Goal: Task Accomplishment & Management: Manage account settings

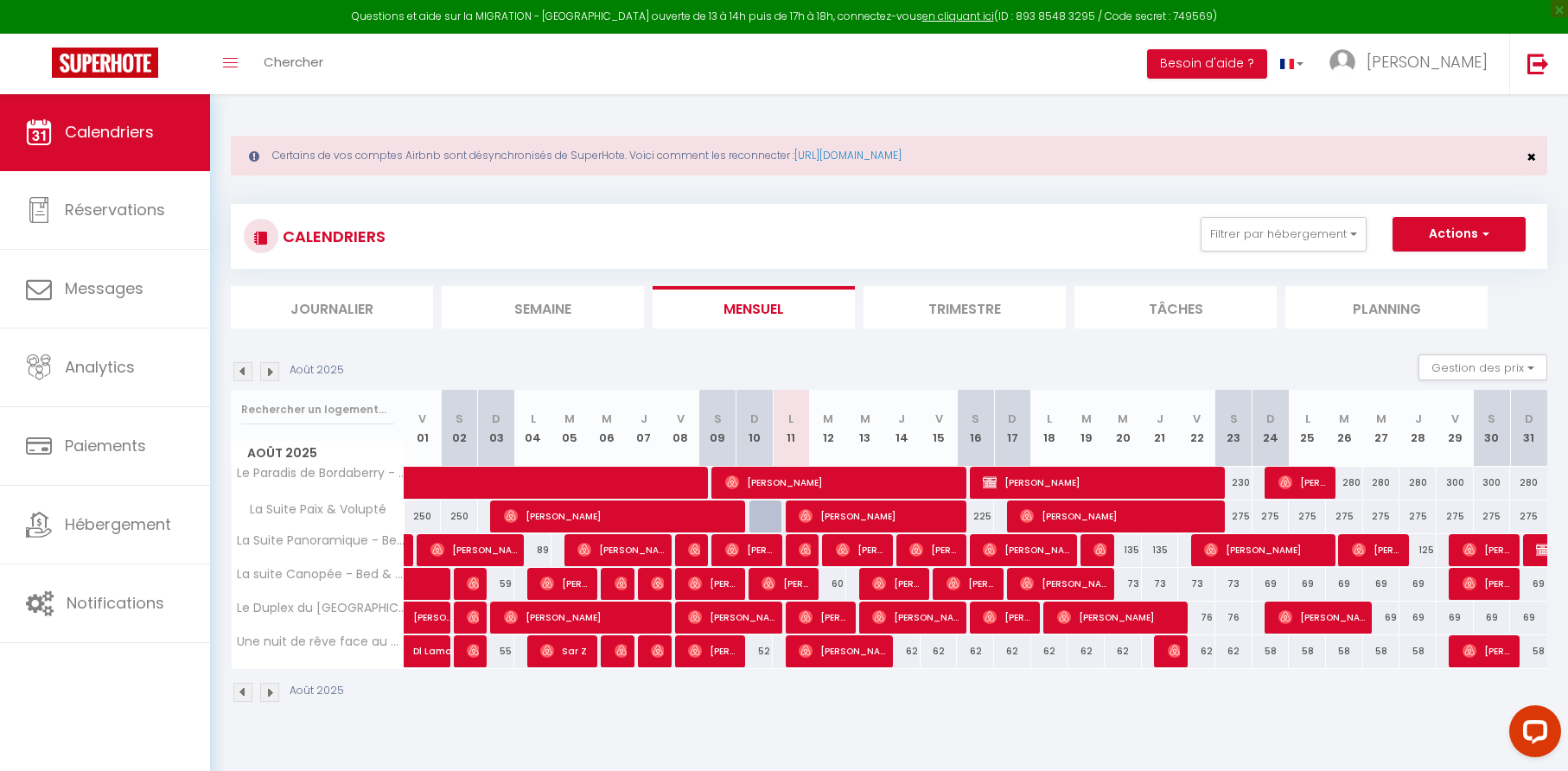
click at [1533, 157] on span "×" at bounding box center [1532, 157] width 10 height 22
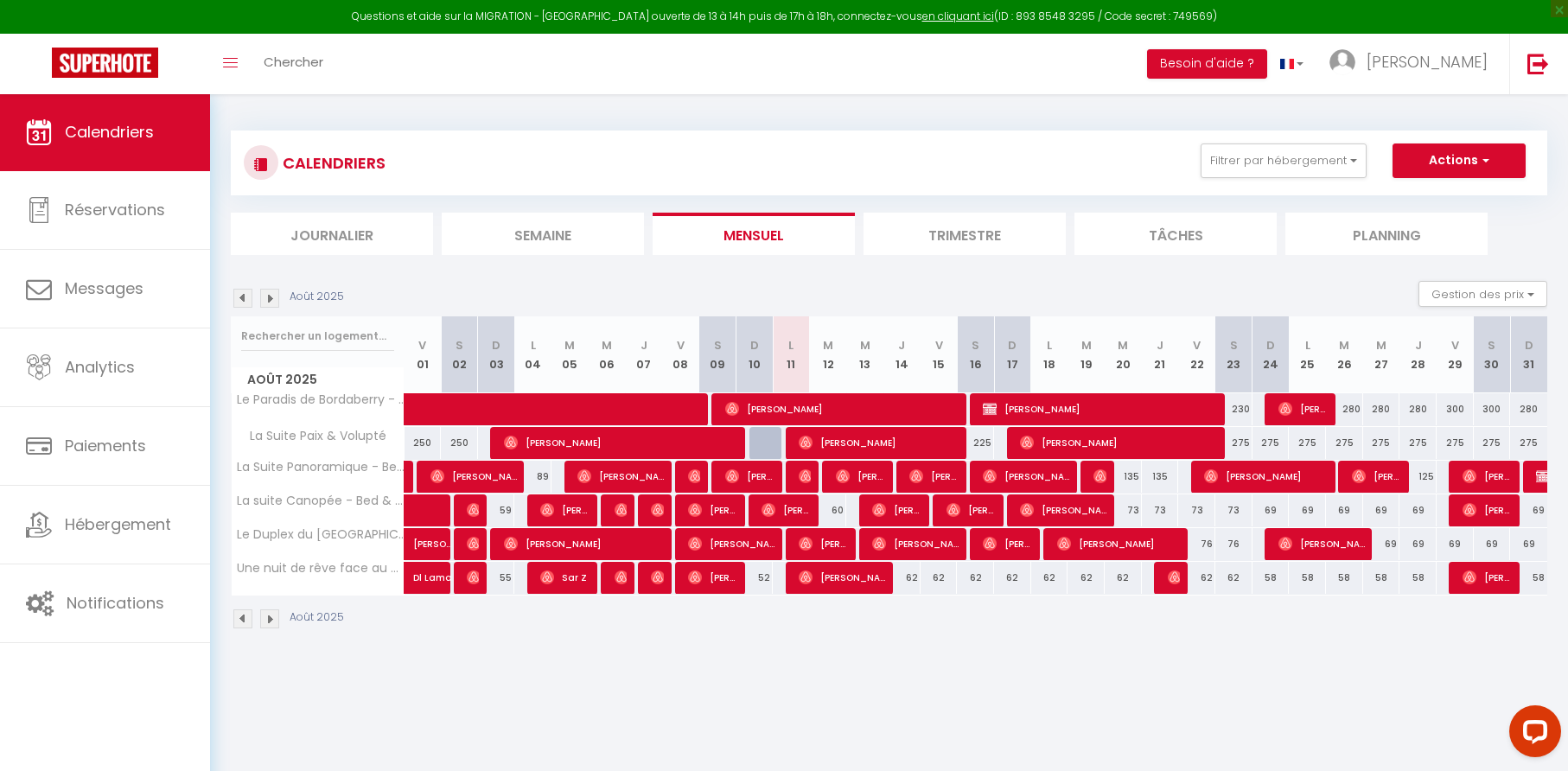
click at [844, 510] on div "60" at bounding box center [828, 510] width 37 height 32
type input "60"
type input "Mar 12 Août 2025"
type input "Mer 13 Août 2025"
click at [0, 0] on div at bounding box center [0, 0] width 0 height 0
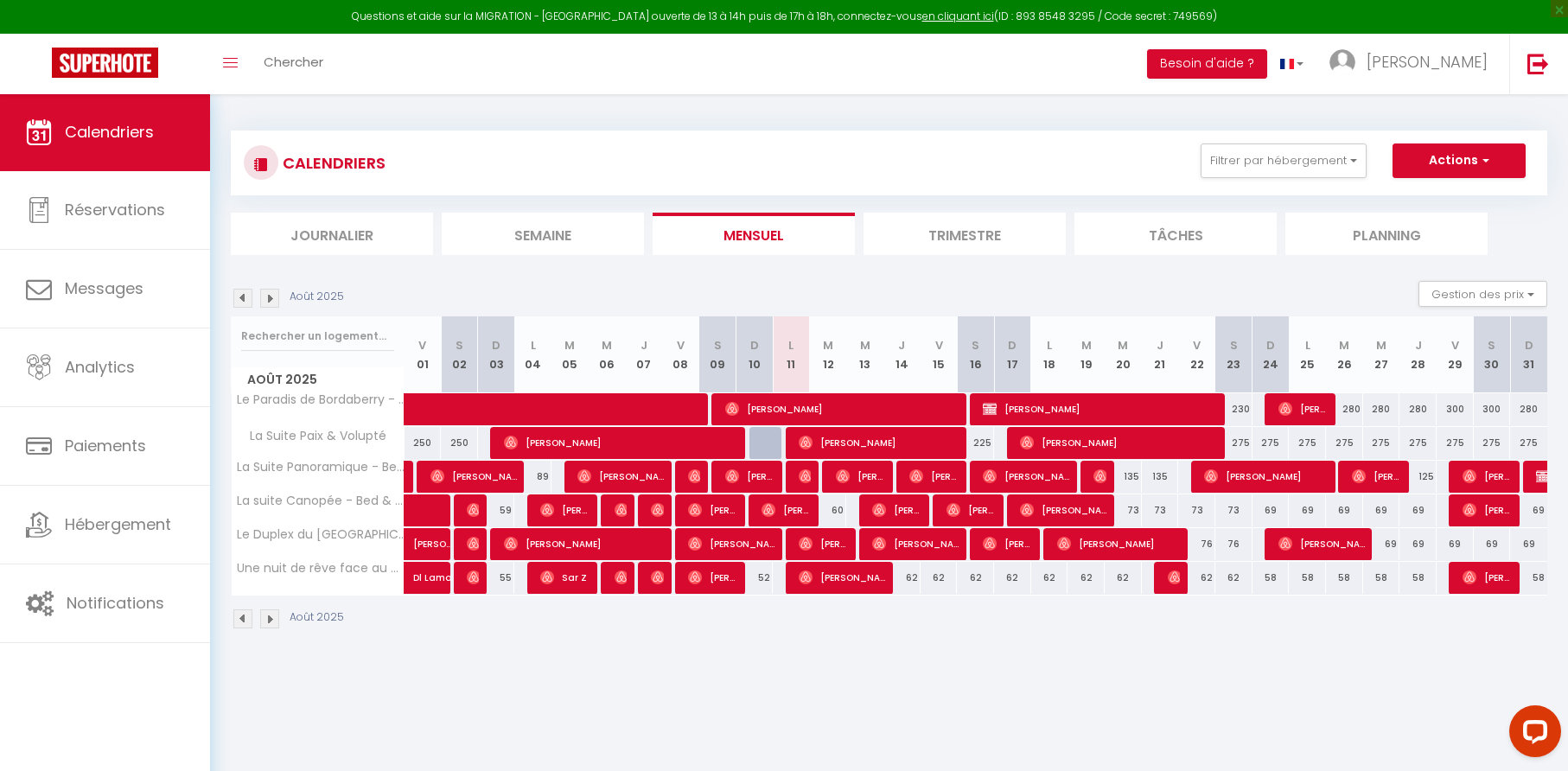
click at [845, 509] on div "60" at bounding box center [828, 510] width 37 height 32
type input "60"
type input "Mar 12 Août 2025"
type input "Mer 13 Août 2025"
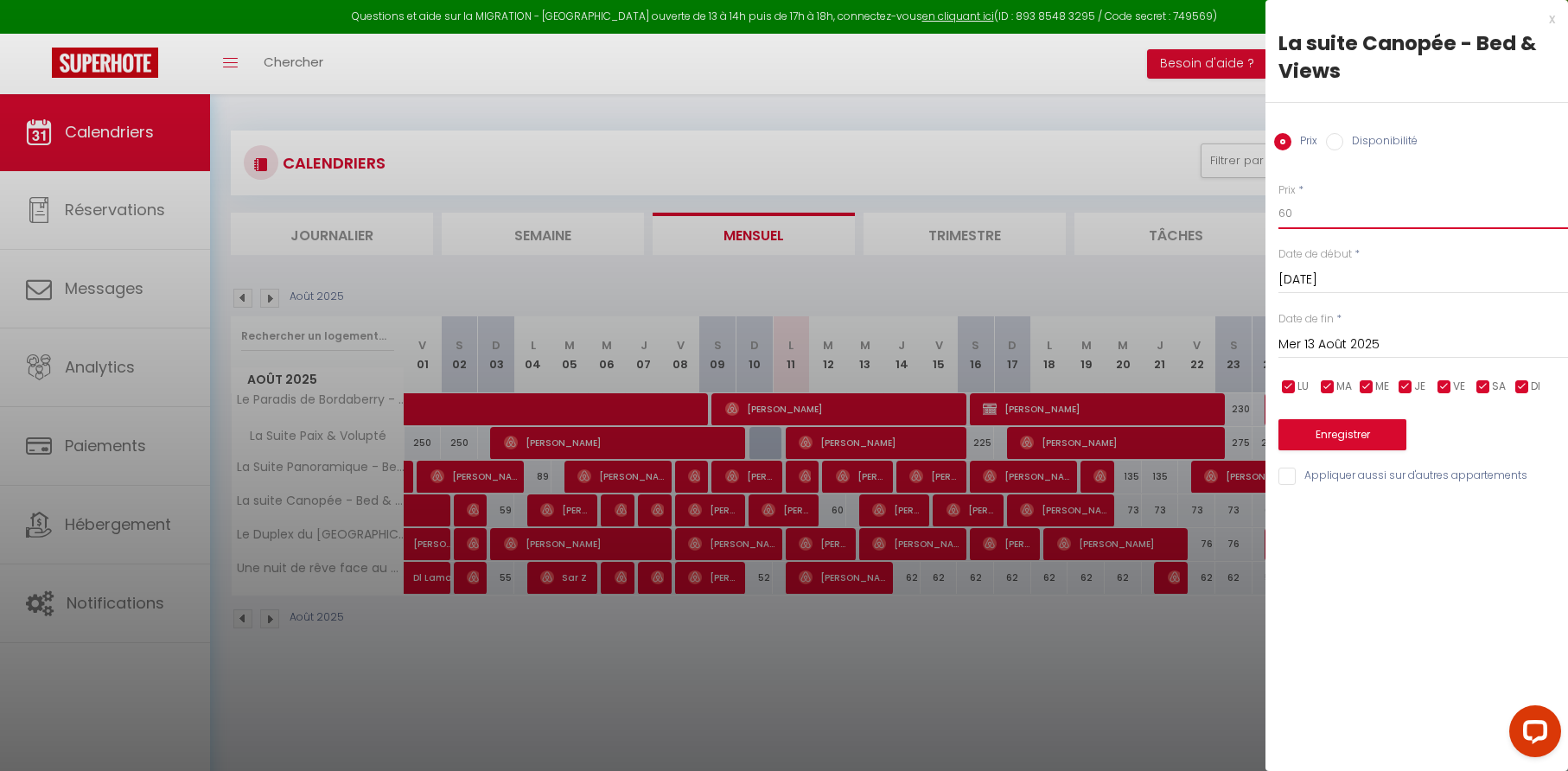
drag, startPoint x: 1307, startPoint y: 210, endPoint x: 1250, endPoint y: 211, distance: 57.0
click at [1250, 211] on body "Questions et aide sur la MIGRATION - Salle Zoom ouverte de 13 à 14h puis de 17h…" at bounding box center [784, 479] width 1568 height 771
type input "59"
click at [1353, 431] on button "Enregistrer" at bounding box center [1342, 434] width 128 height 32
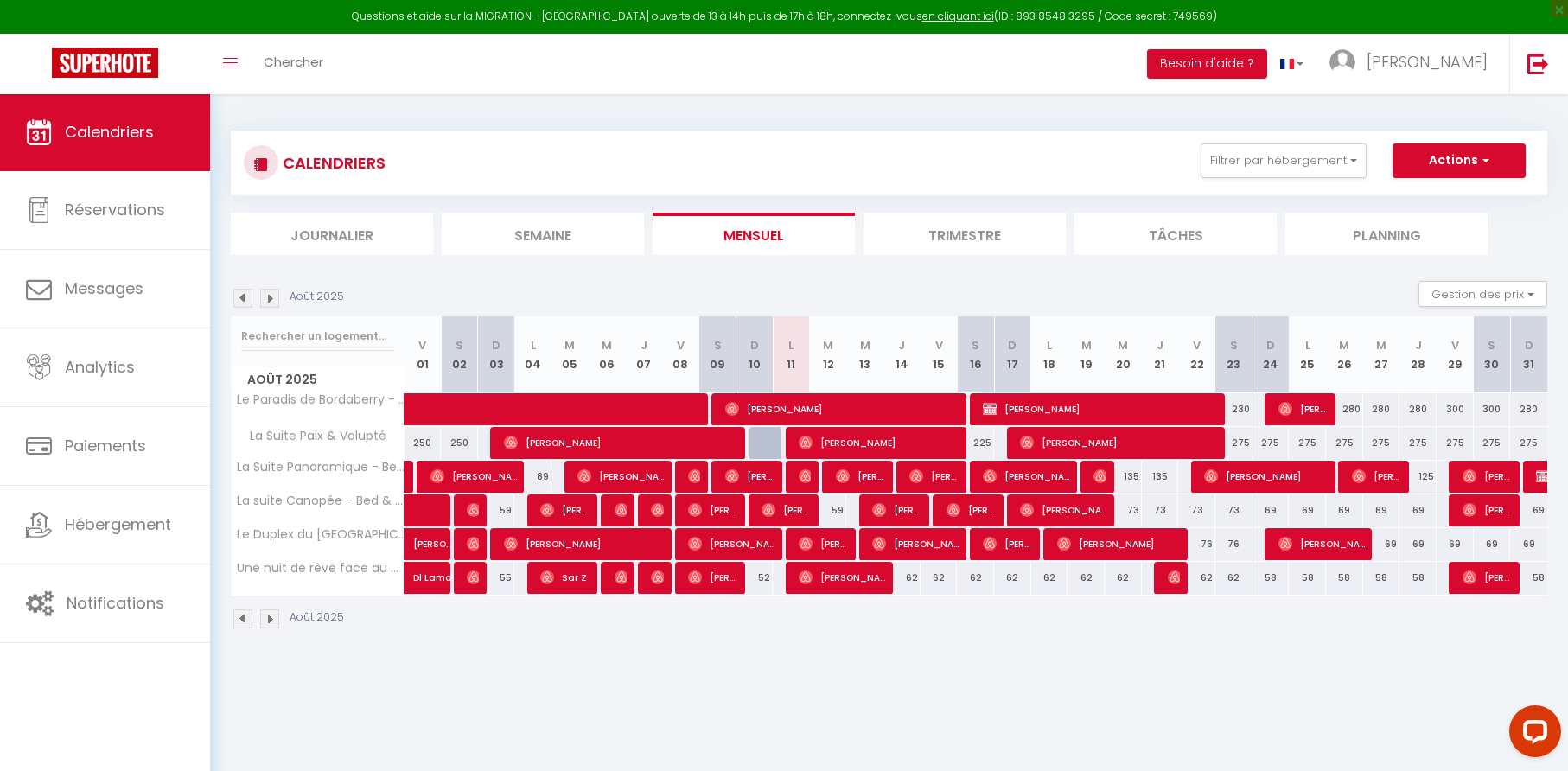
click at [916, 578] on div "62" at bounding box center [901, 577] width 37 height 32
type input "62"
type input "Jeu 14 Août 2025"
type input "Ven 15 Août 2025"
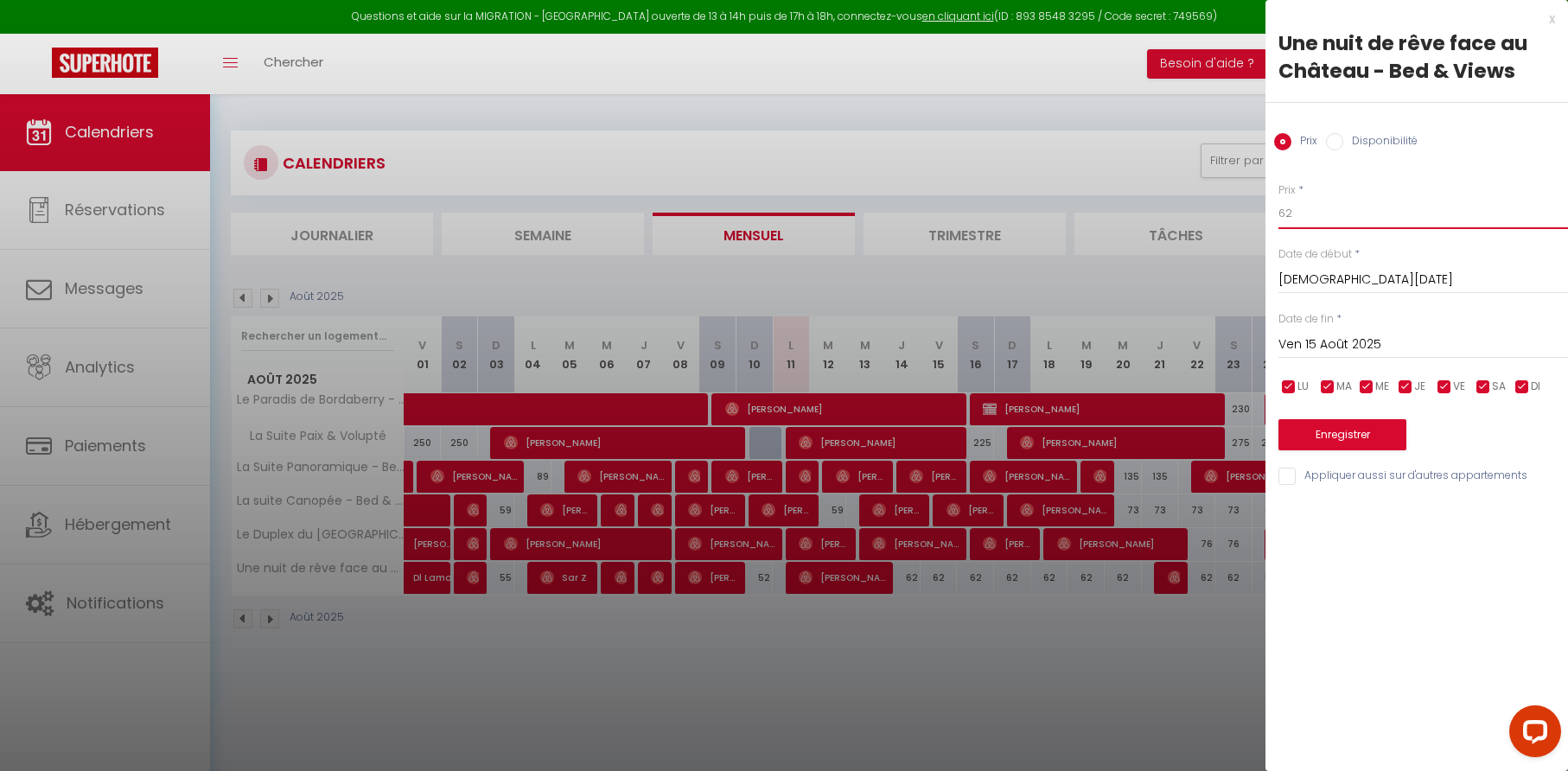
click at [1303, 209] on input "62" at bounding box center [1423, 213] width 290 height 32
type input "55"
click at [1347, 437] on button "Enregistrer" at bounding box center [1342, 434] width 128 height 32
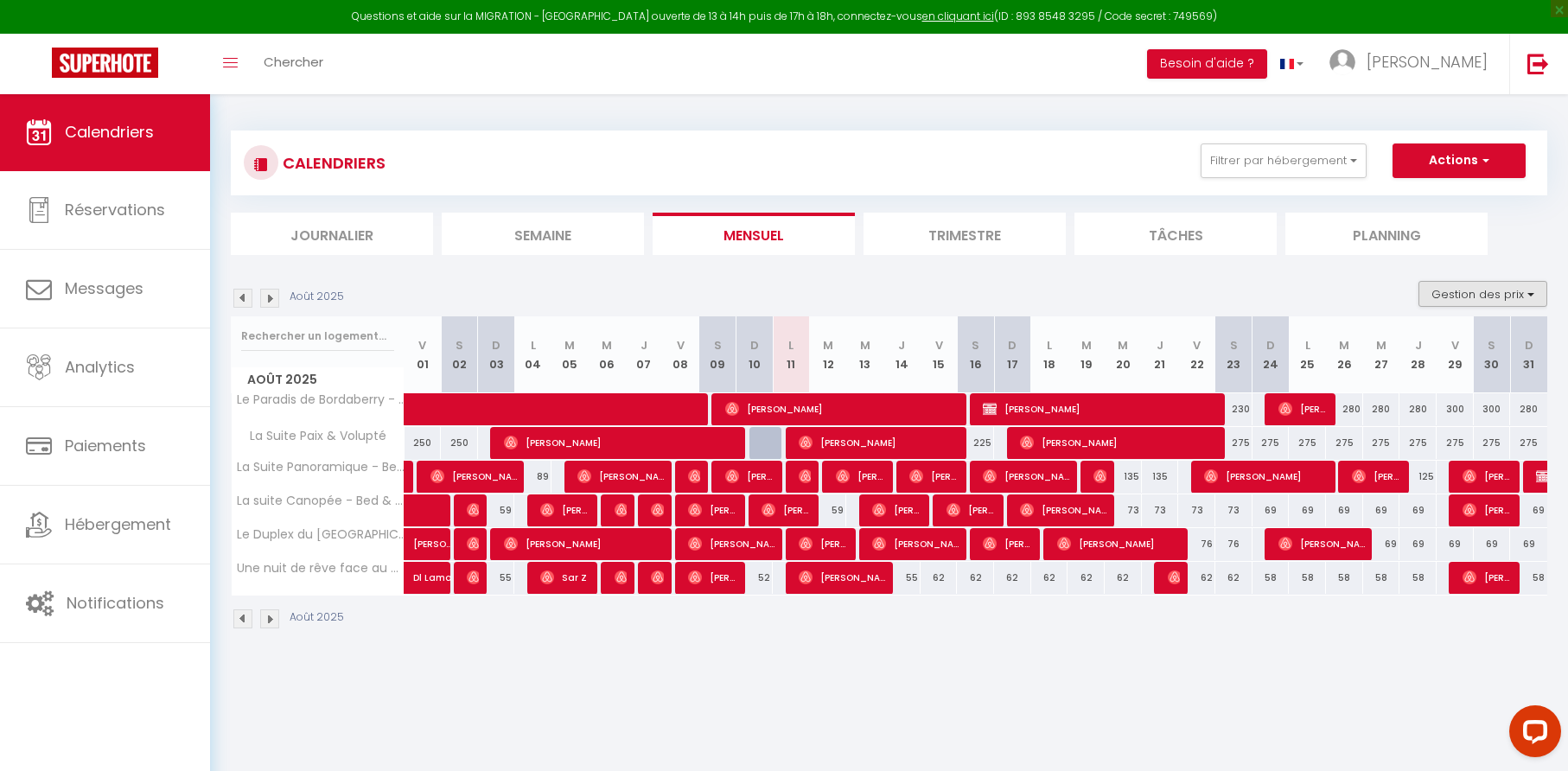
click at [1483, 291] on button "Gestion des prix" at bounding box center [1483, 294] width 129 height 26
click at [1402, 345] on input "Nb Nuits minimum" at bounding box center [1469, 347] width 156 height 17
checkbox input "true"
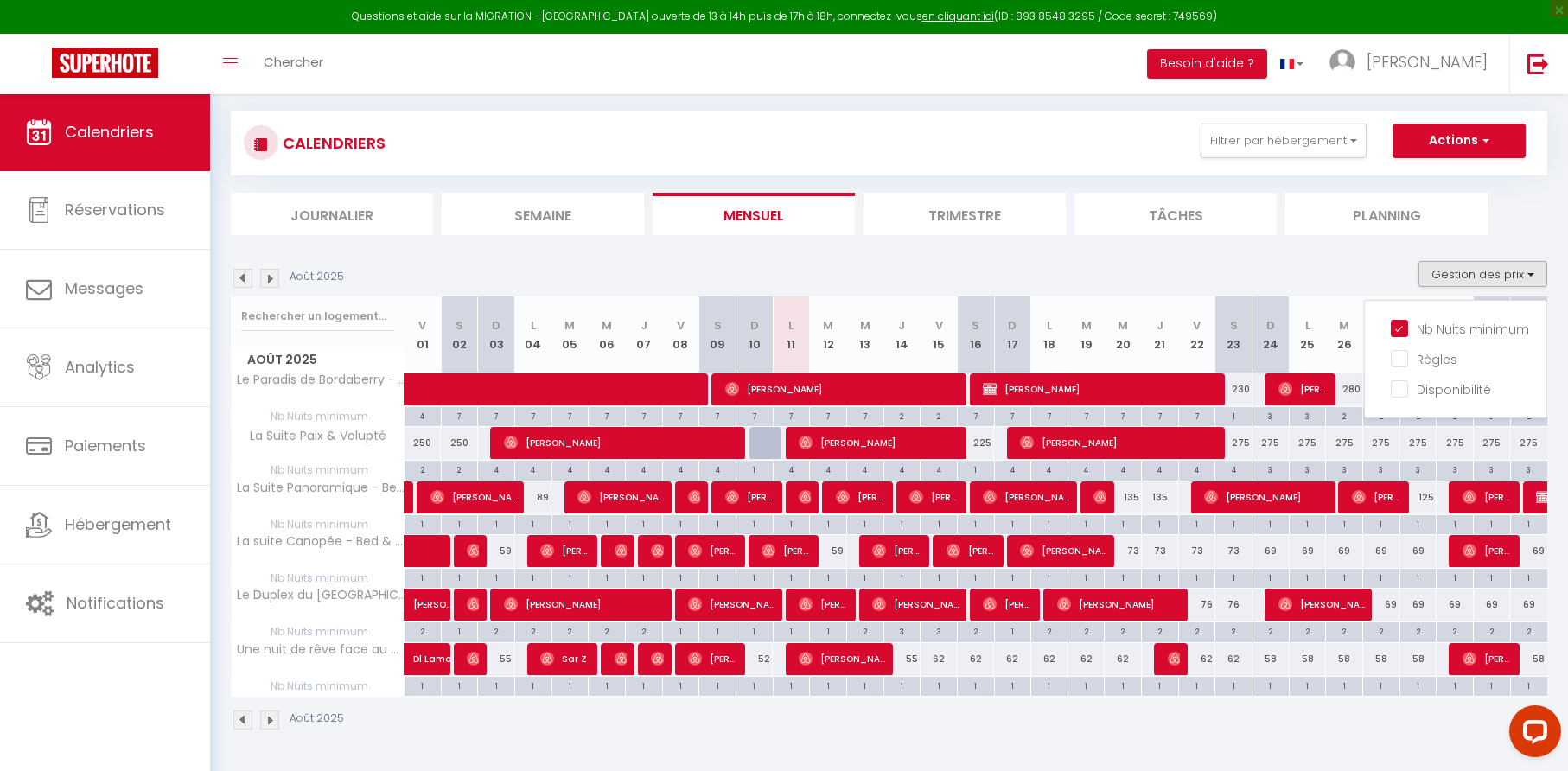
scroll to position [94, 0]
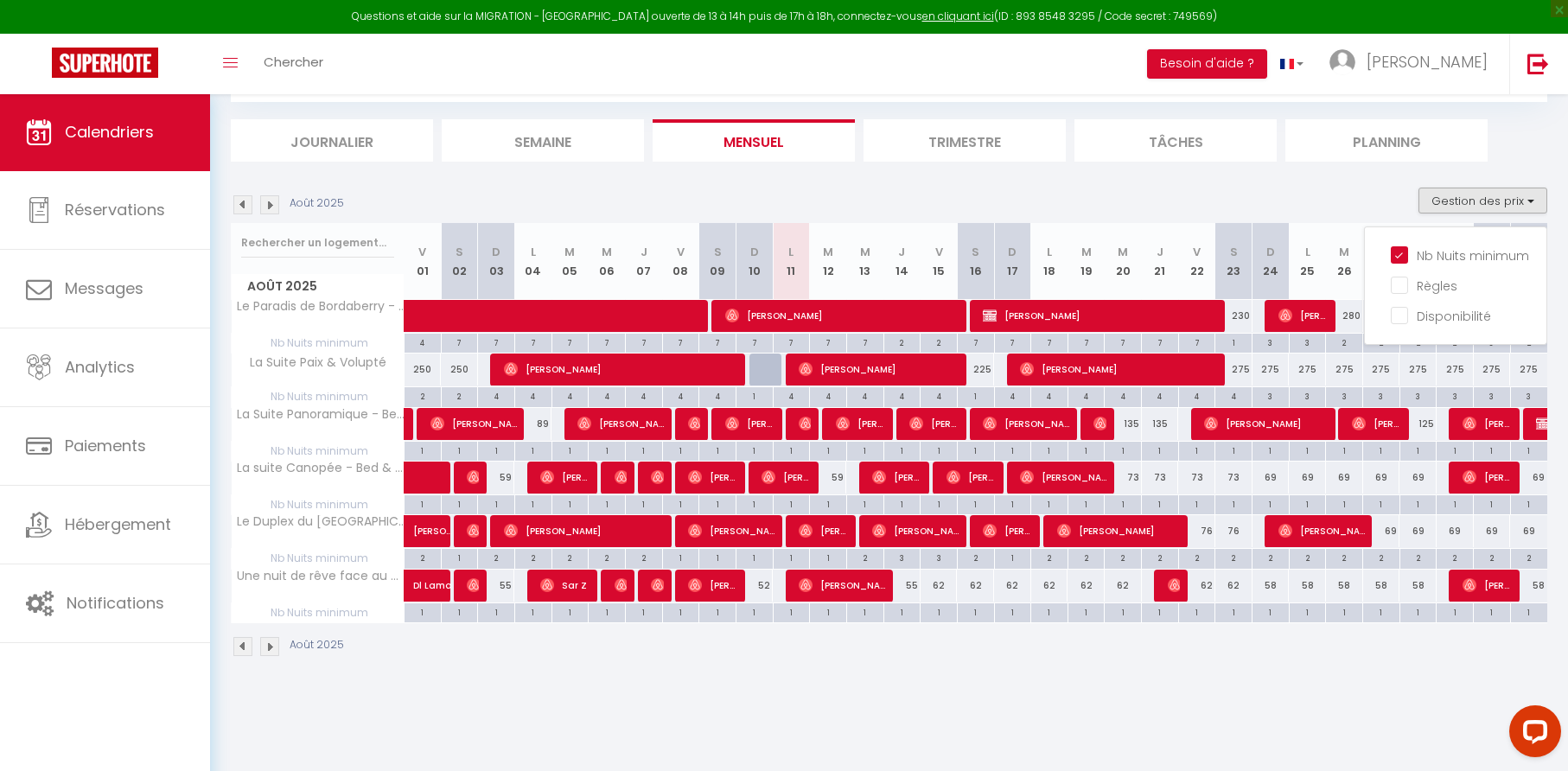
click at [1070, 184] on section "Août 2025 Gestion des prix Nb Nuits minimum Règles Disponibilité Août 2025 V 01…" at bounding box center [889, 422] width 1316 height 504
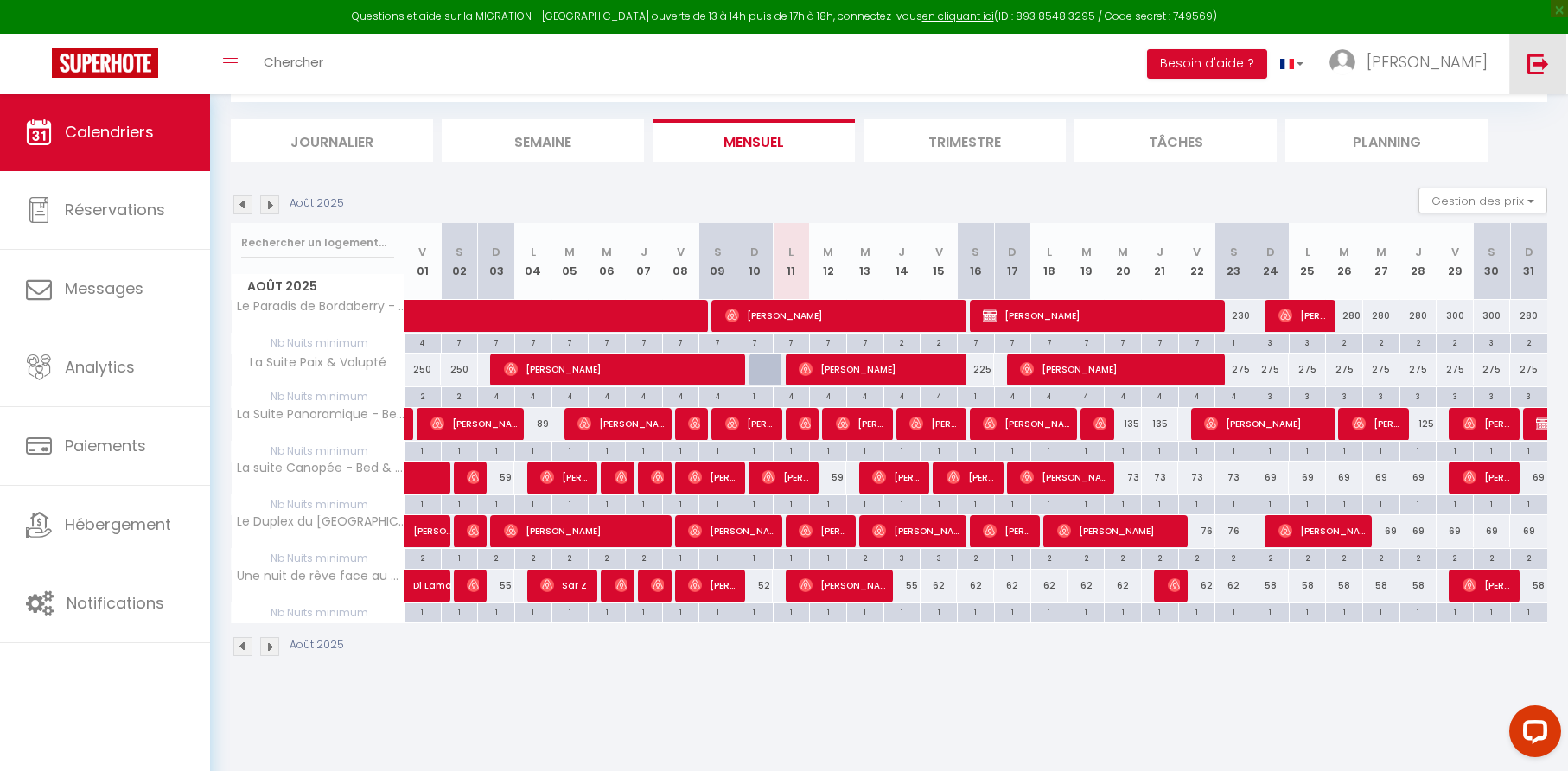
click at [1537, 65] on img at bounding box center [1538, 63] width 22 height 22
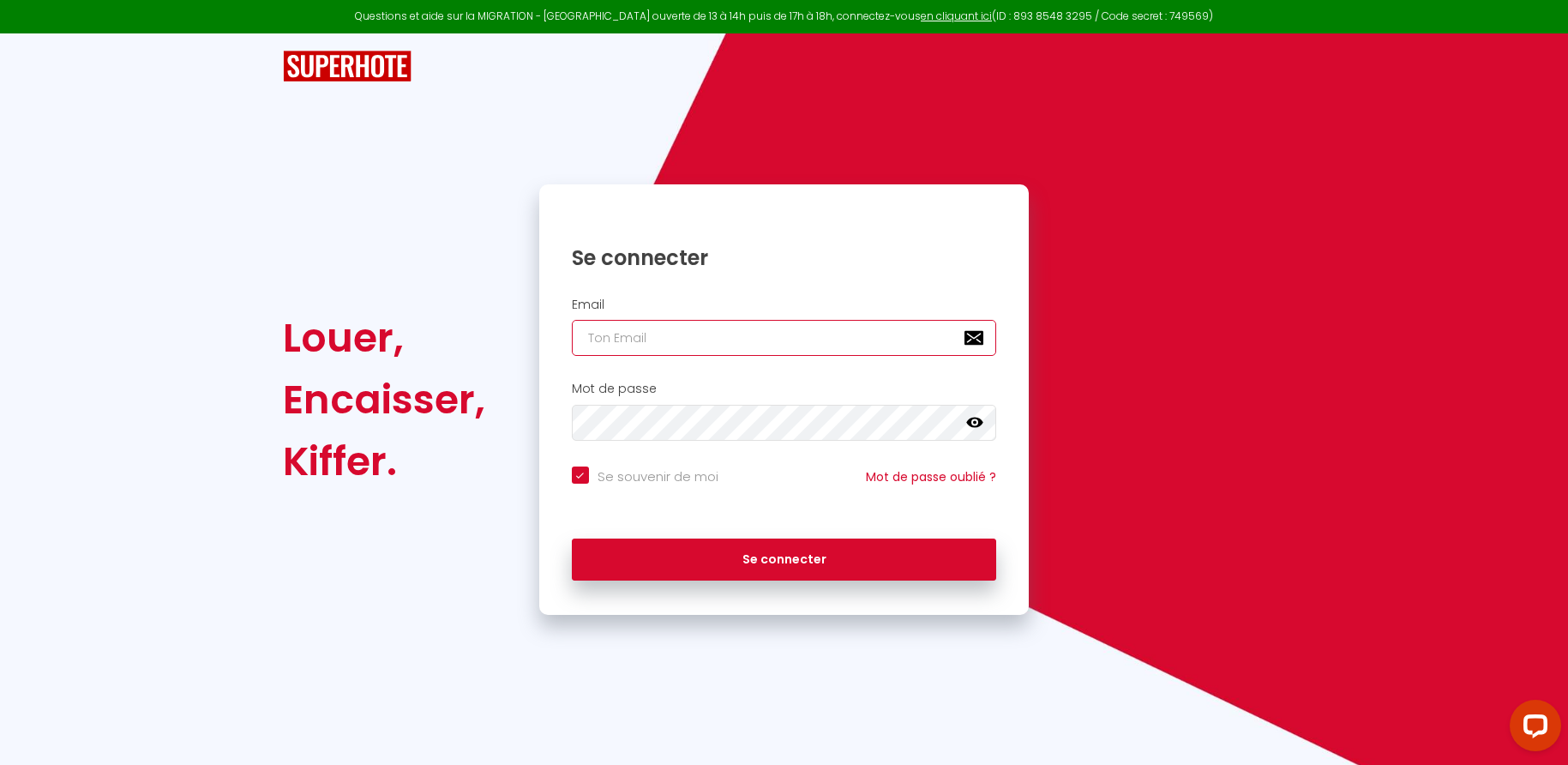
type input "a"
checkbox input "true"
type input "au"
checkbox input "true"
type input "[EMAIL_ADDRESS][DOMAIN_NAME]"
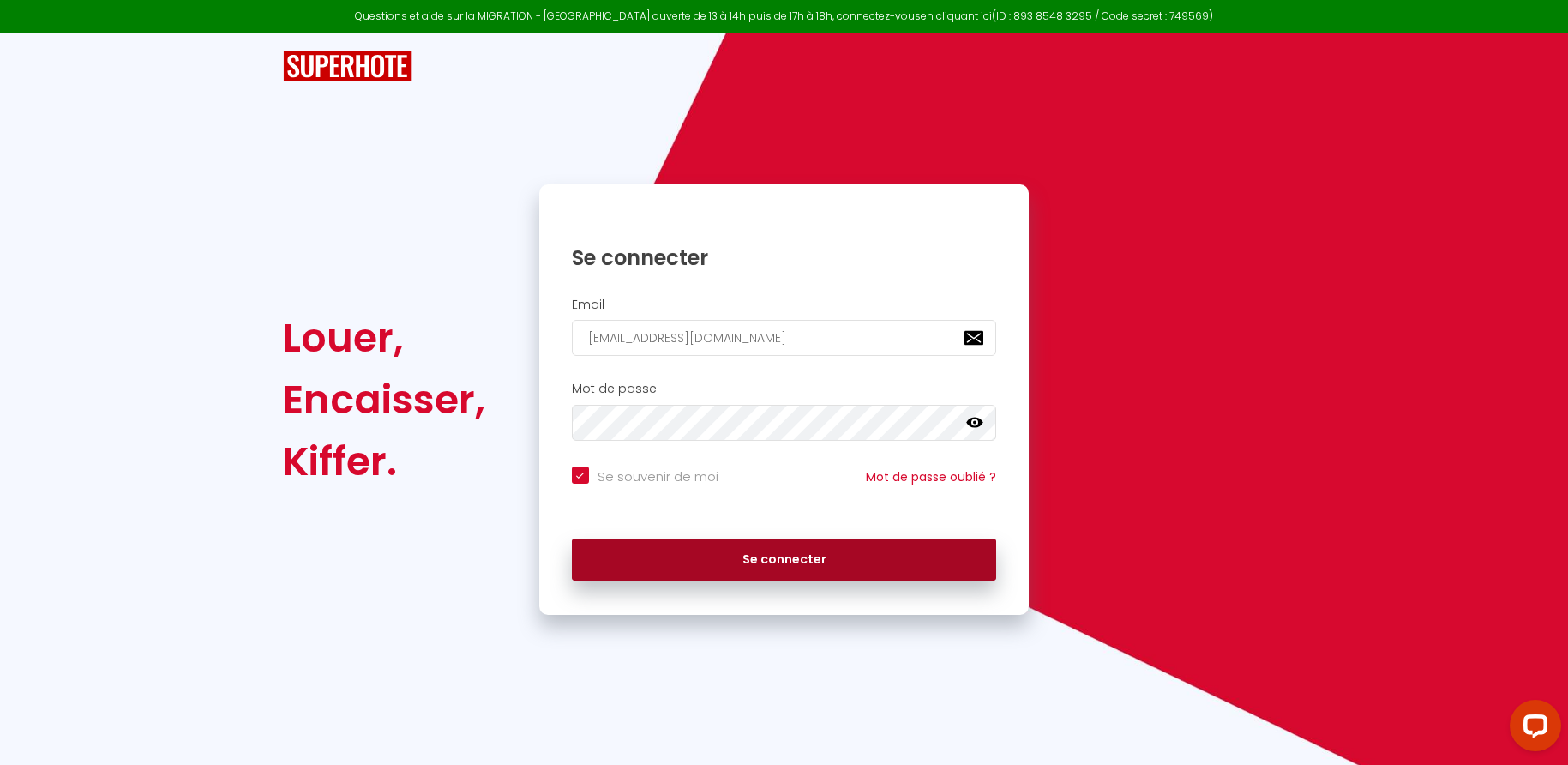
click at [747, 559] on button "Se connecter" at bounding box center [784, 559] width 425 height 43
checkbox input "true"
